Goal: Navigation & Orientation: Go to known website

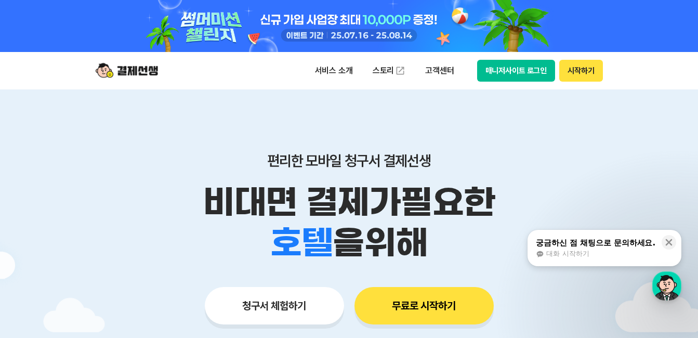
click at [506, 72] on button "매니저사이트 로그인" at bounding box center [516, 71] width 79 height 22
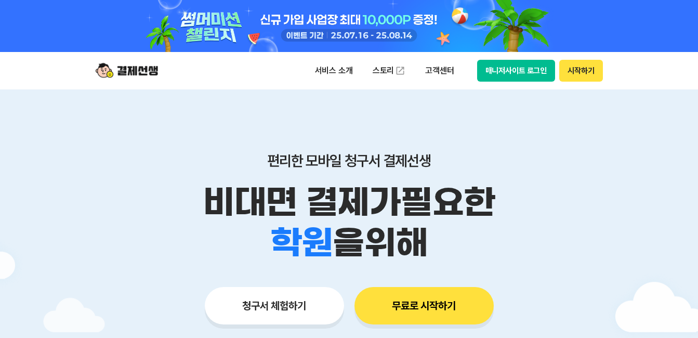
click at [517, 71] on button "매니저사이트 로그인" at bounding box center [516, 71] width 79 height 22
